Goal: Task Accomplishment & Management: Manage account settings

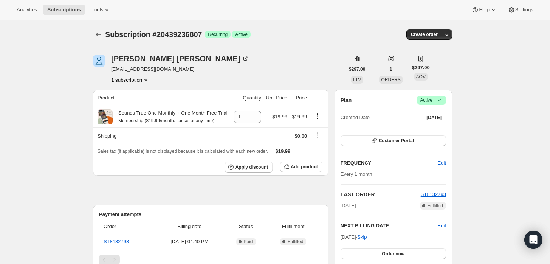
click at [443, 98] on icon at bounding box center [439, 100] width 8 height 8
click at [437, 123] on button "Cancel subscription" at bounding box center [433, 128] width 47 height 12
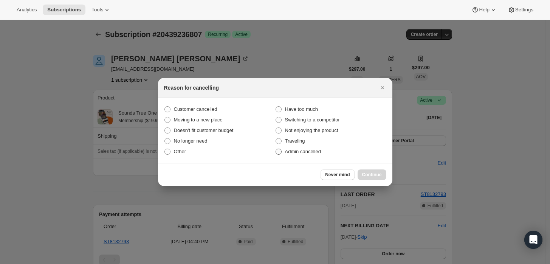
click at [329, 152] on label "Admin cancelled" at bounding box center [330, 151] width 111 height 11
click at [276, 149] on input "Admin cancelled" at bounding box center [276, 149] width 0 height 0
radio input "true"
click at [369, 175] on span "Continue" at bounding box center [372, 175] width 20 height 6
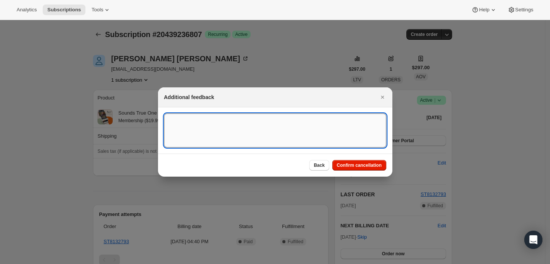
click at [311, 139] on textarea ":rbj:" at bounding box center [275, 130] width 222 height 34
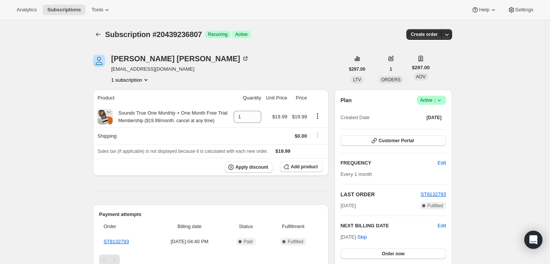
click at [441, 100] on icon at bounding box center [439, 100] width 3 height 2
click at [436, 112] on span "Pause subscription" at bounding box center [434, 115] width 42 height 6
